Goal: Task Accomplishment & Management: Use online tool/utility

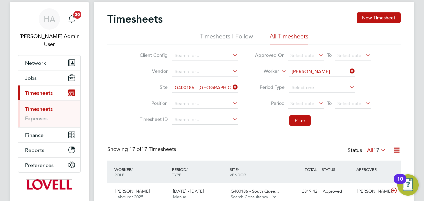
click at [348, 71] on icon at bounding box center [348, 70] width 0 height 9
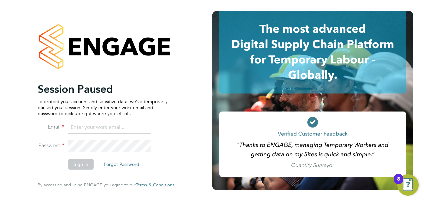
click at [90, 126] on input at bounding box center [109, 127] width 82 height 12
click at [84, 125] on input at bounding box center [109, 127] width 82 height 12
type input "engage"
